Goal: Transaction & Acquisition: Download file/media

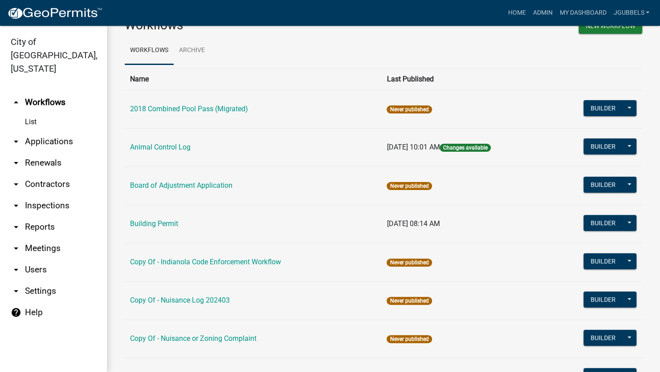
scroll to position [89, 0]
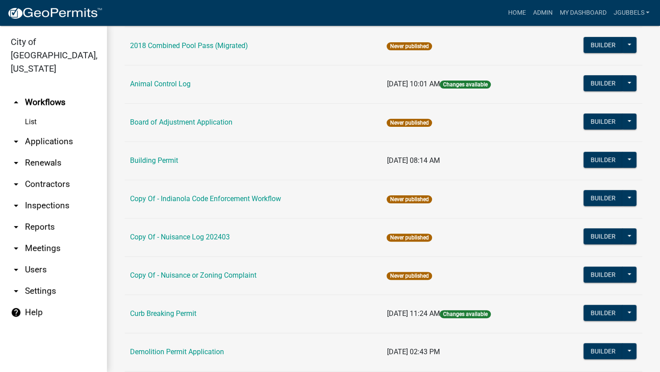
drag, startPoint x: 20, startPoint y: 196, endPoint x: 33, endPoint y: 210, distance: 19.5
click at [20, 222] on icon "arrow_drop_down" at bounding box center [16, 227] width 11 height 11
select select "0: null"
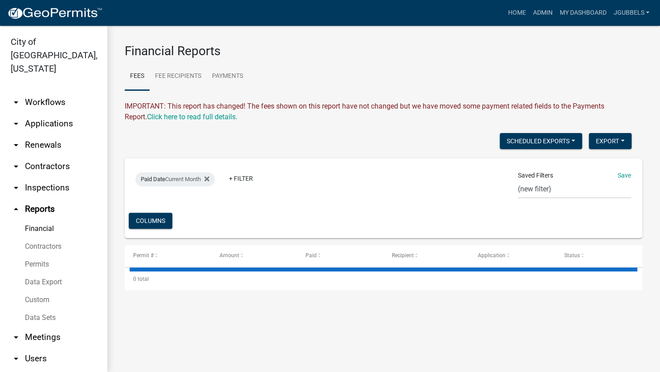
click at [56, 274] on link "Data Export" at bounding box center [53, 283] width 107 height 18
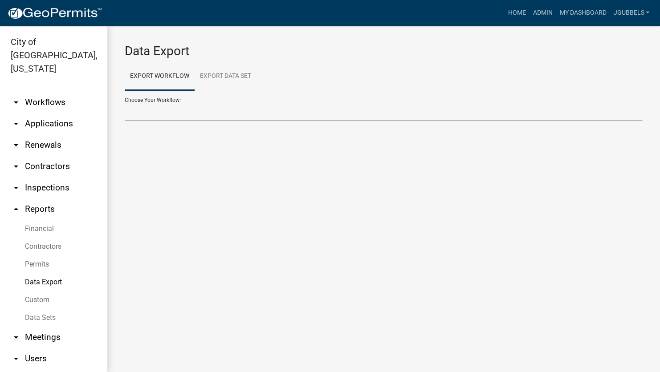
drag, startPoint x: 223, startPoint y: 110, endPoint x: 225, endPoint y: 116, distance: 5.8
click at [223, 111] on select "Choose Your Workflow:" at bounding box center [384, 112] width 518 height 18
click at [244, 110] on select "Choose Your Workflow:" at bounding box center [384, 112] width 518 height 18
click at [244, 112] on select "2018 Combined Pool Pass (Migrated) Animal Control Log Building Permit Contracto…" at bounding box center [384, 112] width 518 height 18
select select "10: Object"
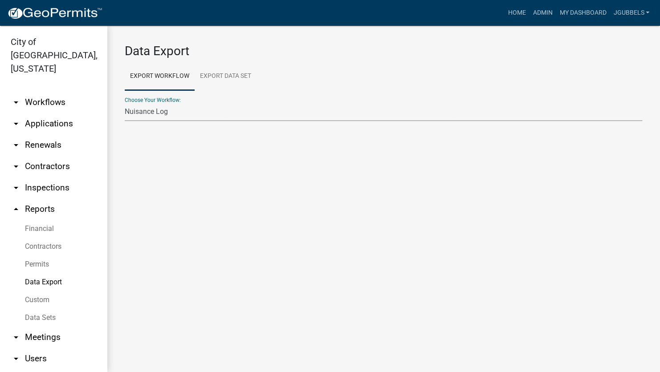
click at [125, 103] on select "2018 Combined Pool Pass (Migrated) Animal Control Log Building Permit Contracto…" at bounding box center [384, 112] width 518 height 18
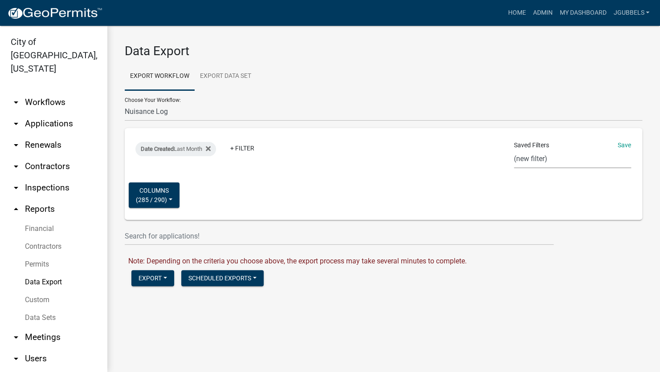
click at [555, 156] on select "Single Pool Pass 2024 Dream Playground Donations Curb Permits Building Permits …" at bounding box center [572, 159] width 117 height 18
select select "24: d63be010-ceac-4112-8d7e-9b8326c90f73"
click at [514, 150] on select "Single Pool Pass 2024 Dream Playground Donations Curb Permits Building Permits …" at bounding box center [572, 159] width 117 height 18
click at [167, 275] on button "Export" at bounding box center [152, 278] width 43 height 16
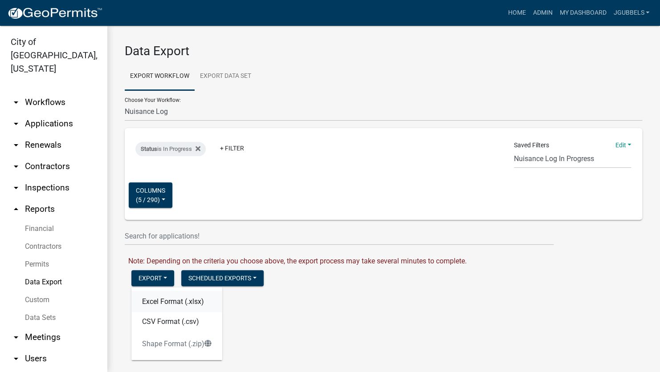
click at [179, 301] on button "Excel Format (.xlsx)" at bounding box center [176, 301] width 91 height 21
click at [182, 297] on link "Download Nuisance Log.xlsx" at bounding box center [173, 297] width 91 height 8
click at [436, 90] on ul "Export Workflow Export Data Set" at bounding box center [384, 76] width 518 height 28
